Goal: Task Accomplishment & Management: Use online tool/utility

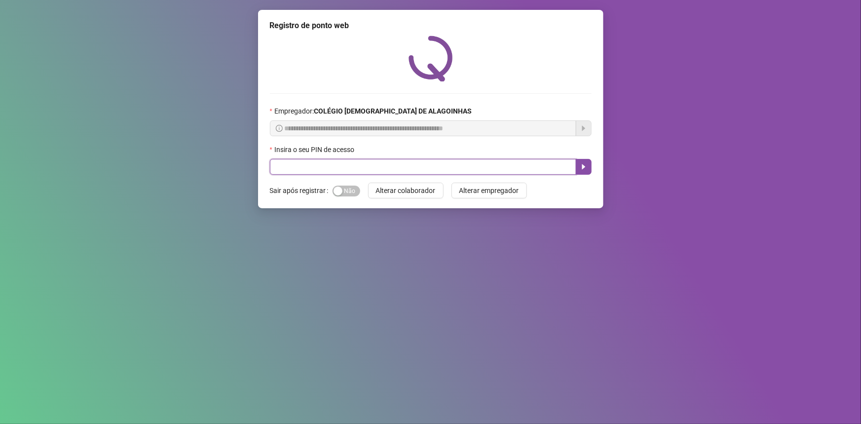
click at [369, 167] on input "text" at bounding box center [423, 167] width 306 height 16
